Goal: Find specific page/section: Find specific page/section

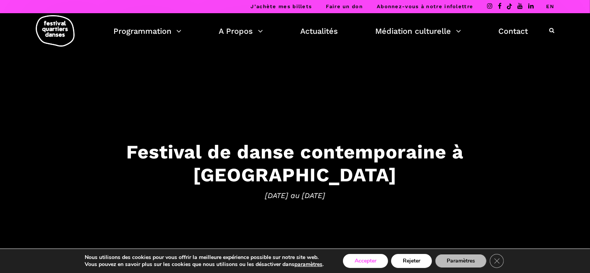
click at [362, 265] on button "Accepter" at bounding box center [365, 261] width 45 height 14
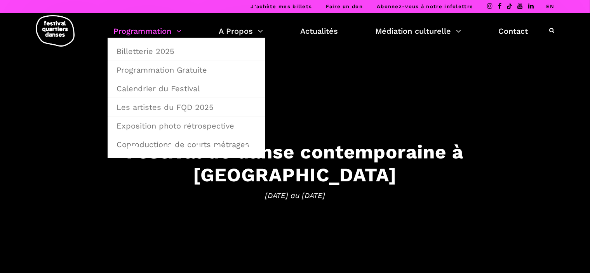
click at [179, 32] on link "Programmation" at bounding box center [147, 30] width 68 height 13
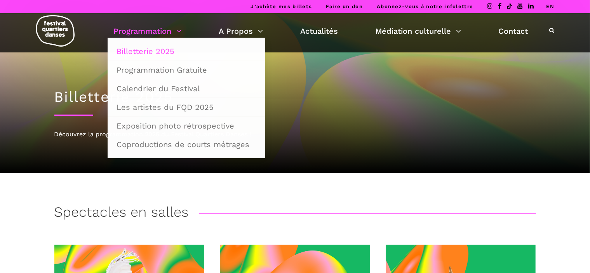
click at [179, 32] on link "Programmation" at bounding box center [147, 30] width 68 height 13
click at [153, 68] on link "Programmation Gratuite" at bounding box center [186, 70] width 149 height 18
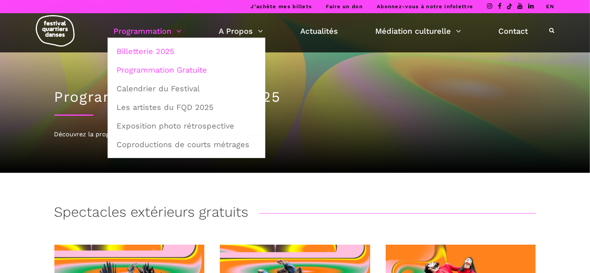
click at [171, 48] on link "Billetterie 2025" at bounding box center [186, 51] width 149 height 18
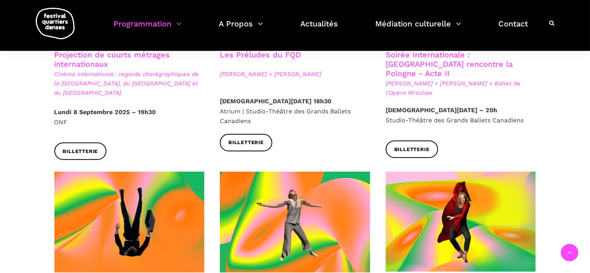
scroll to position [823, 0]
